Goal: Browse casually: Explore the website without a specific task or goal

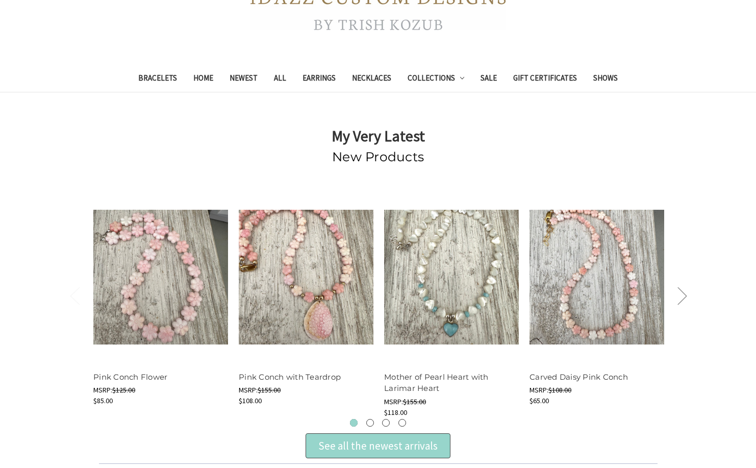
scroll to position [255, 0]
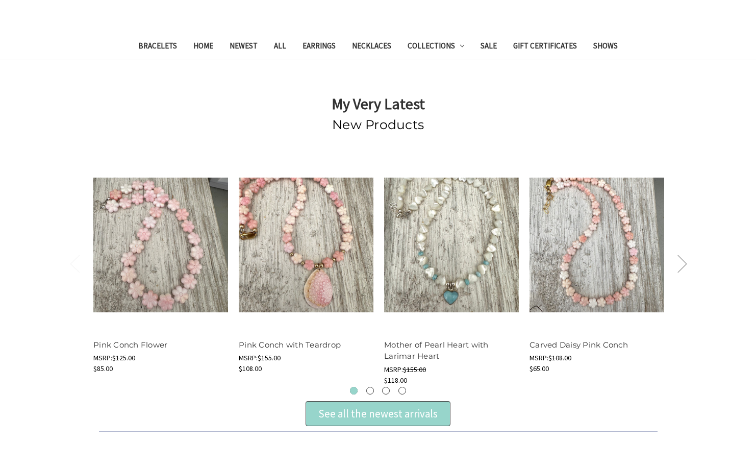
click at [684, 264] on button "Next" at bounding box center [682, 262] width 20 height 31
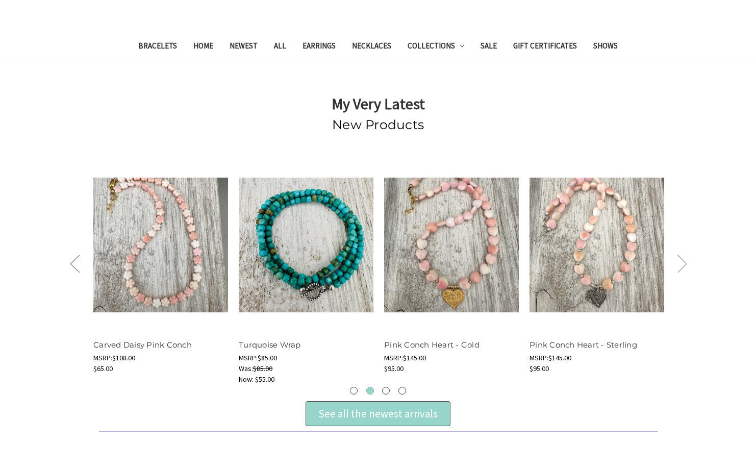
click at [684, 264] on button "Next" at bounding box center [682, 262] width 20 height 31
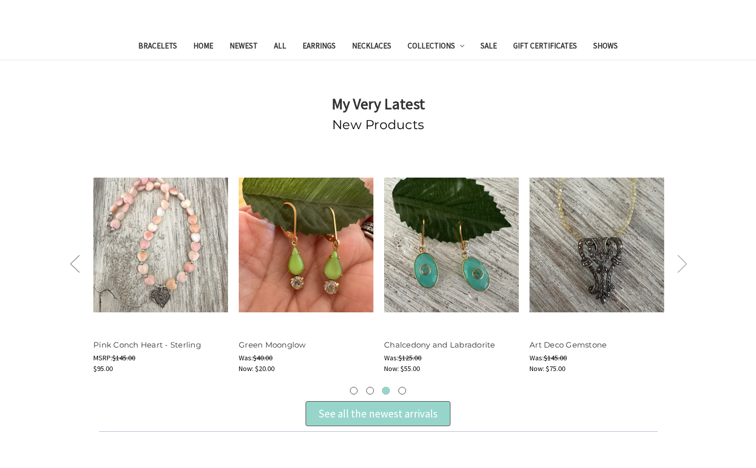
click at [684, 264] on button "Next" at bounding box center [682, 262] width 20 height 31
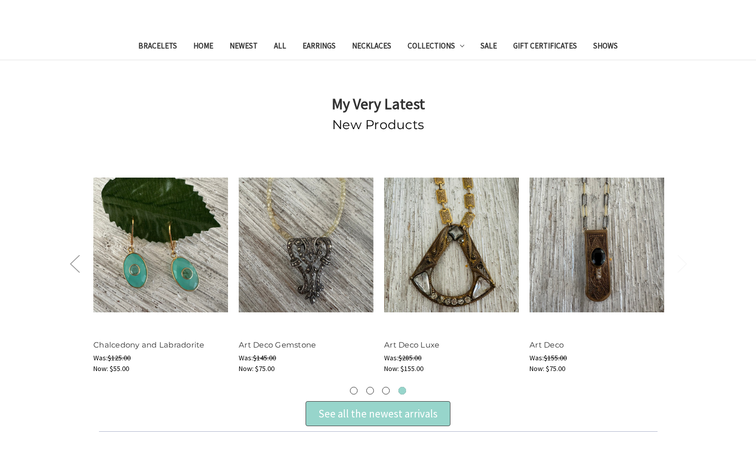
click at [684, 264] on button "Next" at bounding box center [682, 262] width 20 height 31
click at [161, 46] on link "Bracelets" at bounding box center [157, 47] width 55 height 25
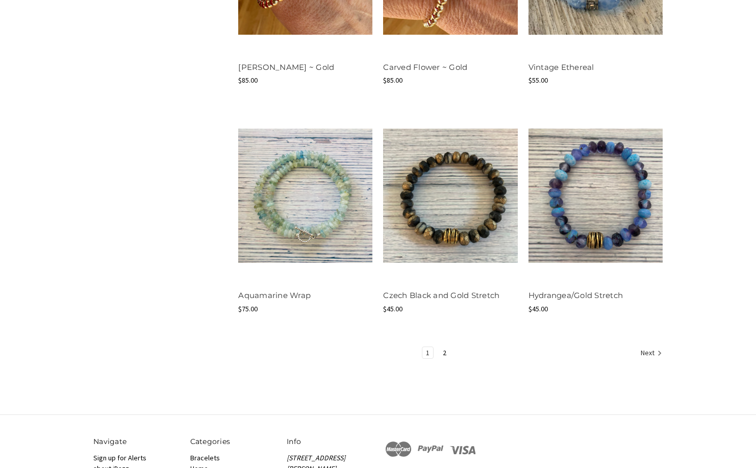
scroll to position [1173, 0]
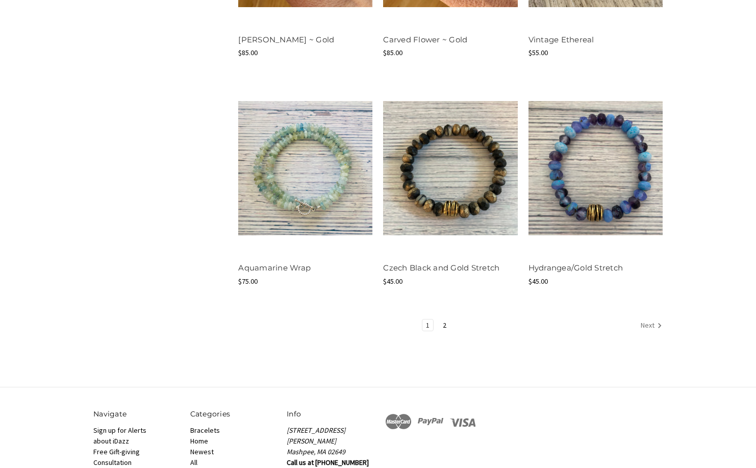
click at [644, 323] on link "Next" at bounding box center [649, 325] width 25 height 13
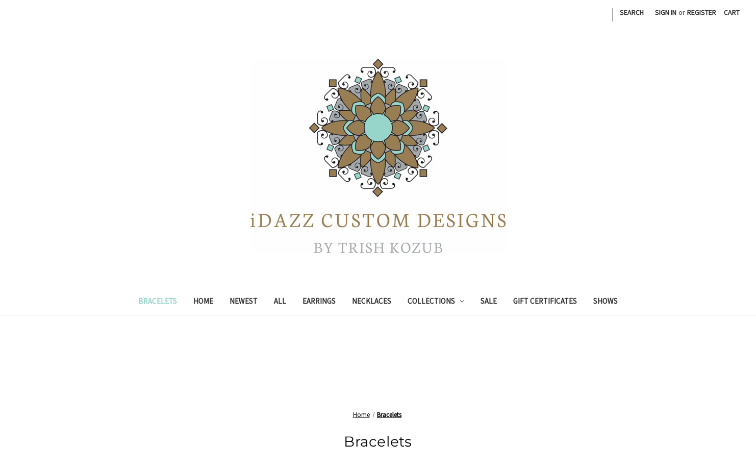
scroll to position [153, 0]
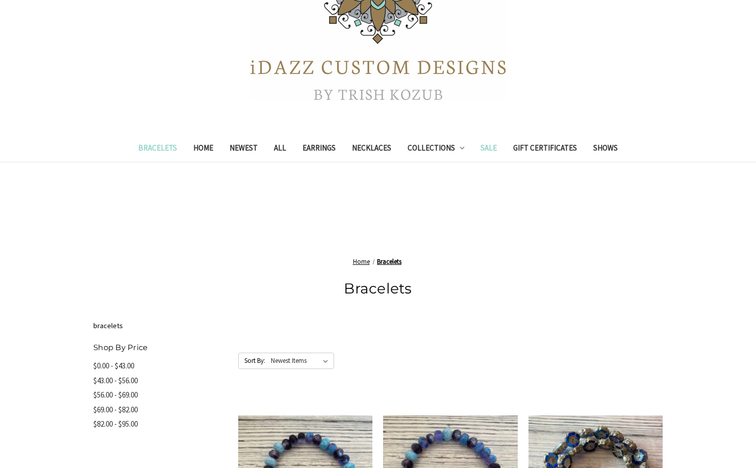
click at [485, 144] on link "Sale" at bounding box center [488, 149] width 33 height 25
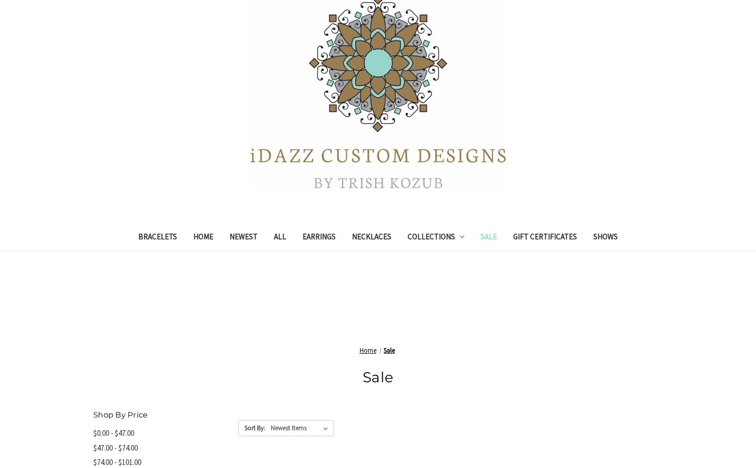
scroll to position [204, 0]
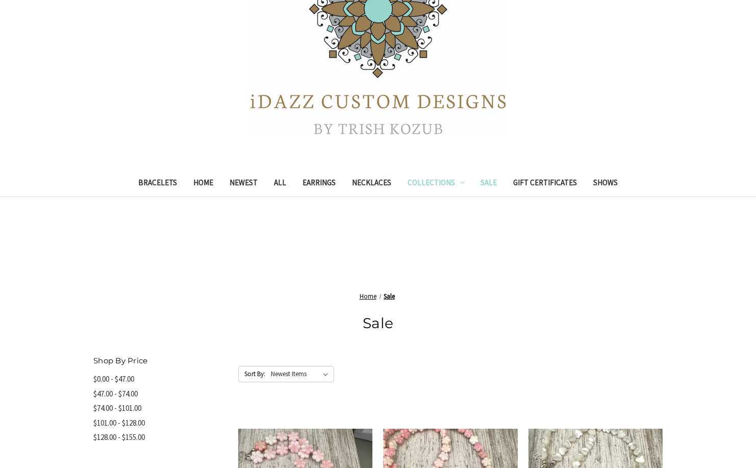
click at [419, 184] on link "Collections" at bounding box center [435, 183] width 73 height 25
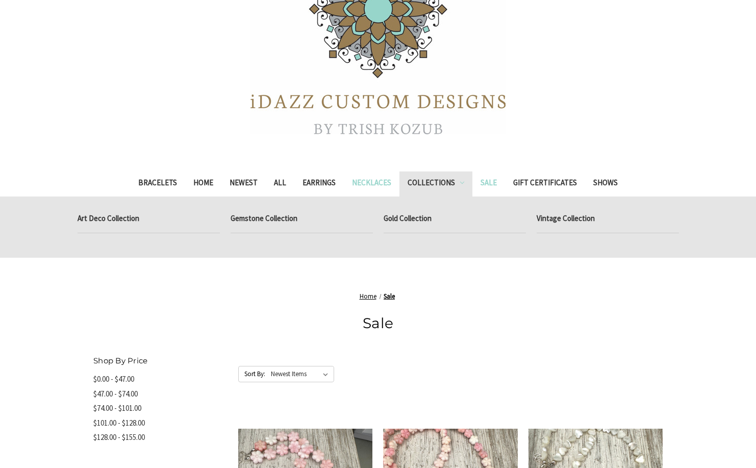
click at [366, 180] on link "Necklaces" at bounding box center [372, 183] width 56 height 25
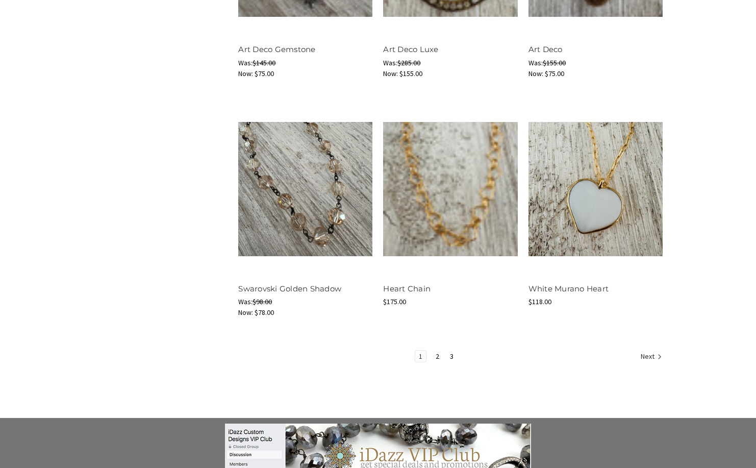
scroll to position [1275, 0]
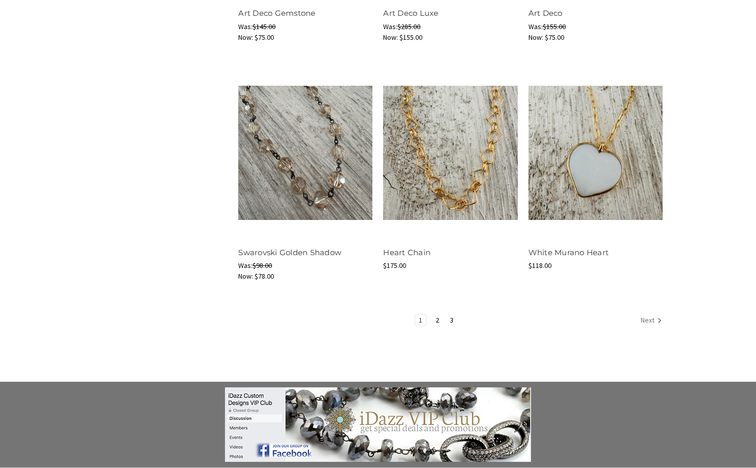
click at [644, 317] on link "Next" at bounding box center [649, 320] width 25 height 13
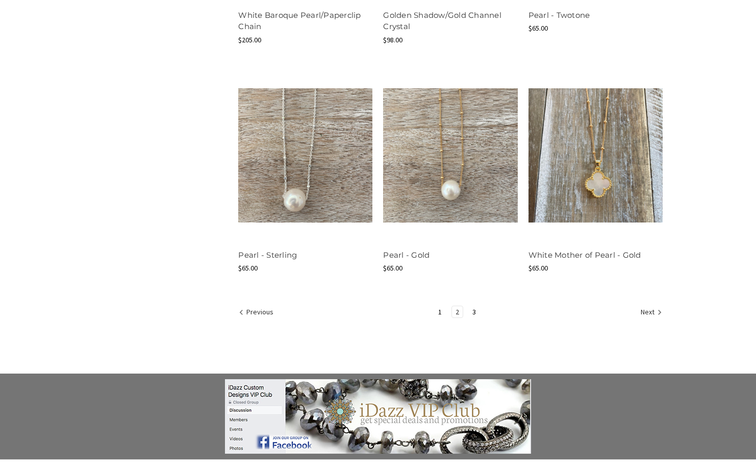
scroll to position [1275, 0]
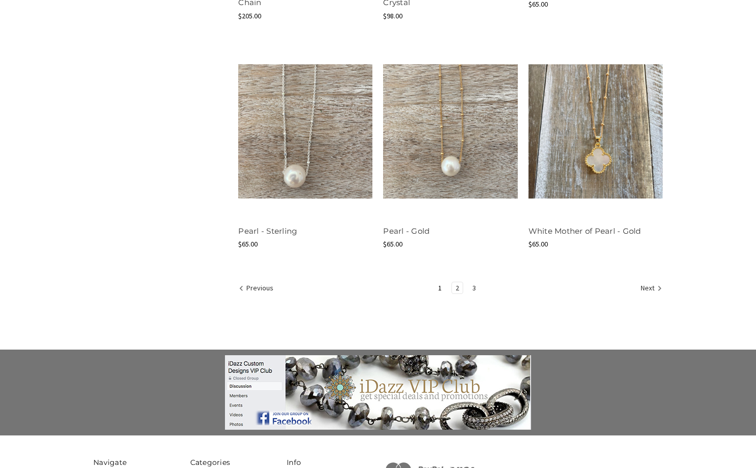
click at [474, 288] on link "3" at bounding box center [474, 287] width 11 height 11
